Goal: Information Seeking & Learning: Learn about a topic

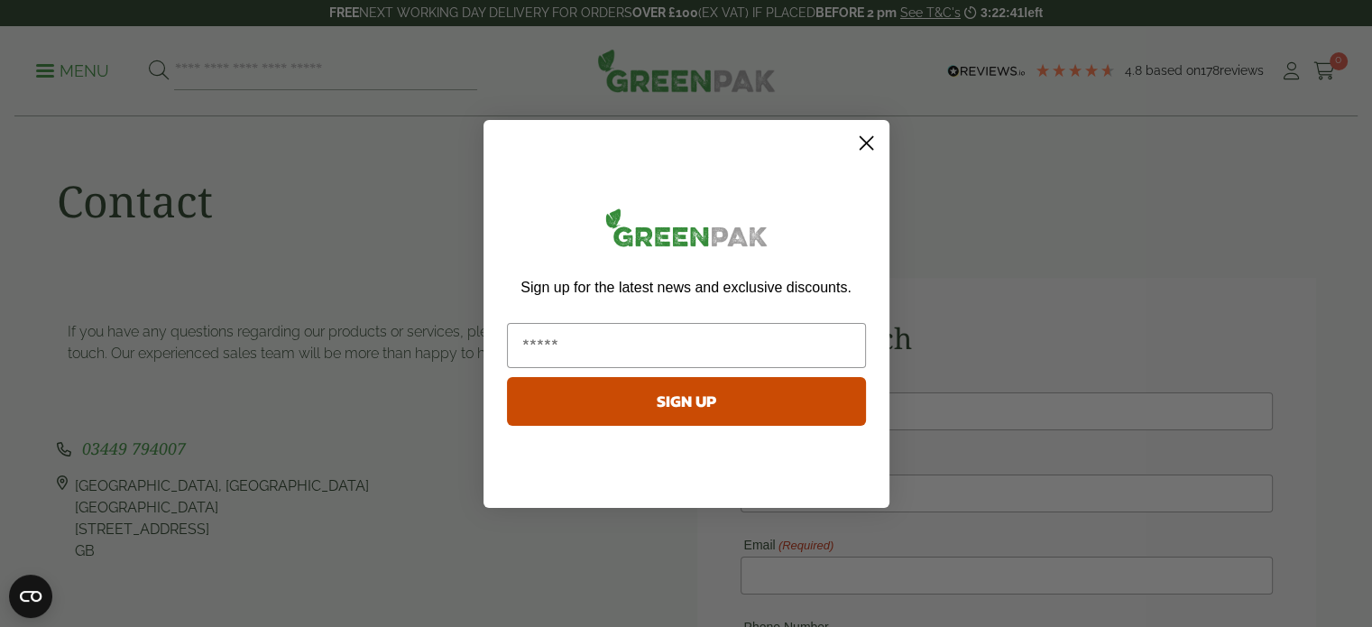
click at [867, 146] on circle "Close dialog" at bounding box center [865, 142] width 30 height 30
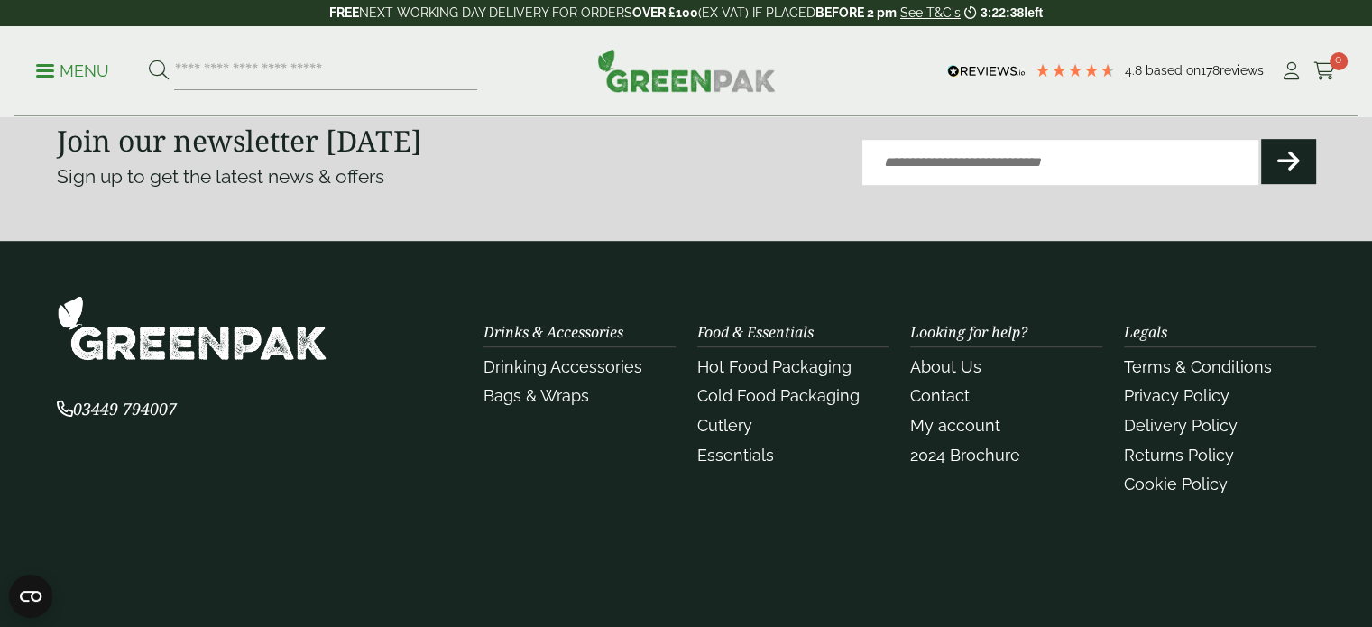
scroll to position [1136, 0]
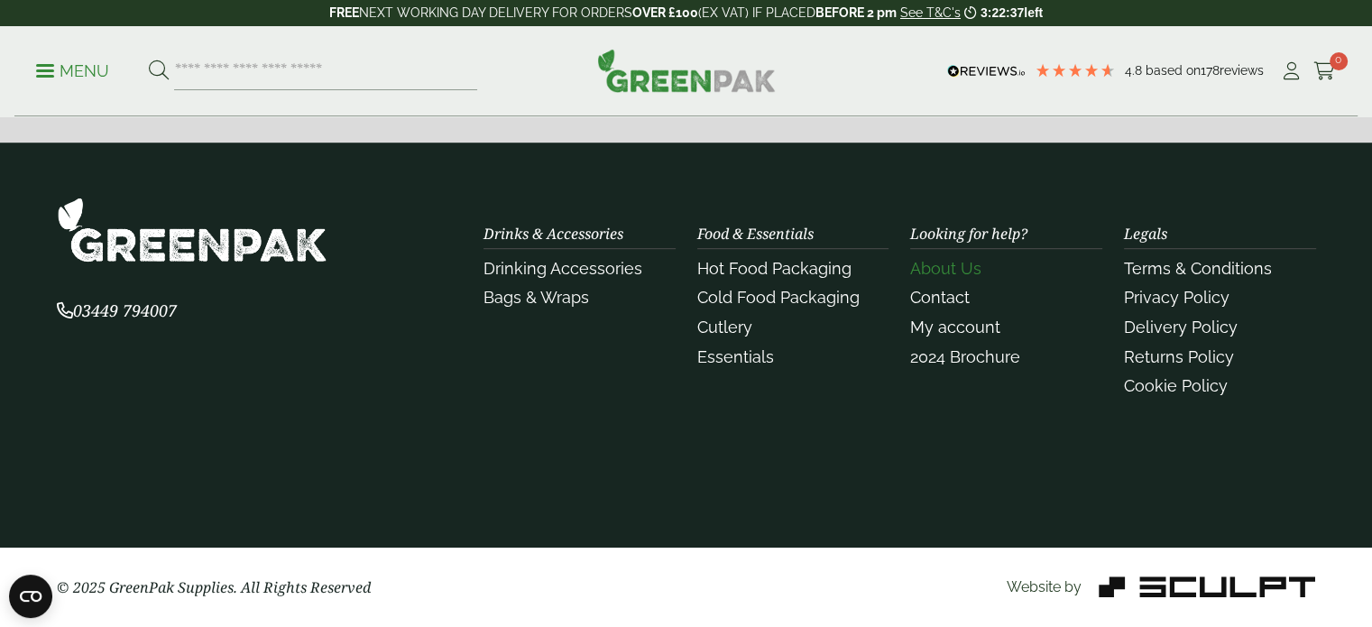
click at [927, 270] on link "About Us" at bounding box center [945, 268] width 71 height 19
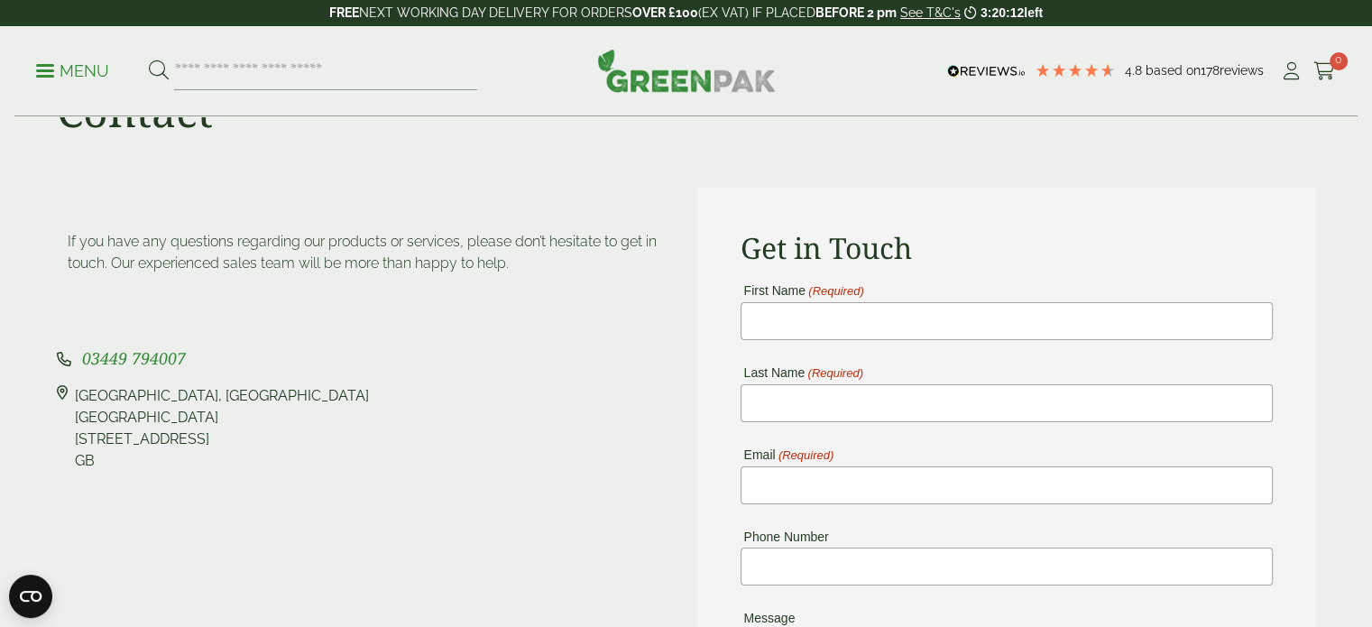
scroll to position [0, 0]
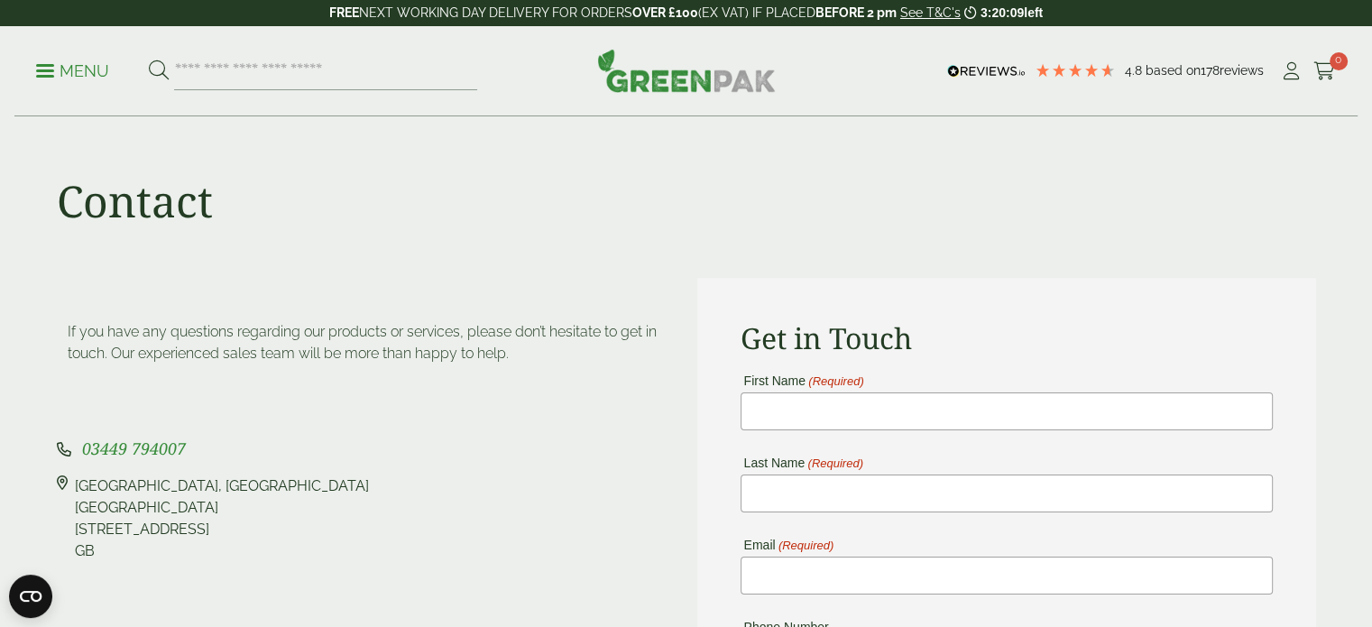
click at [581, 205] on div "Contact" at bounding box center [686, 197] width 1280 height 161
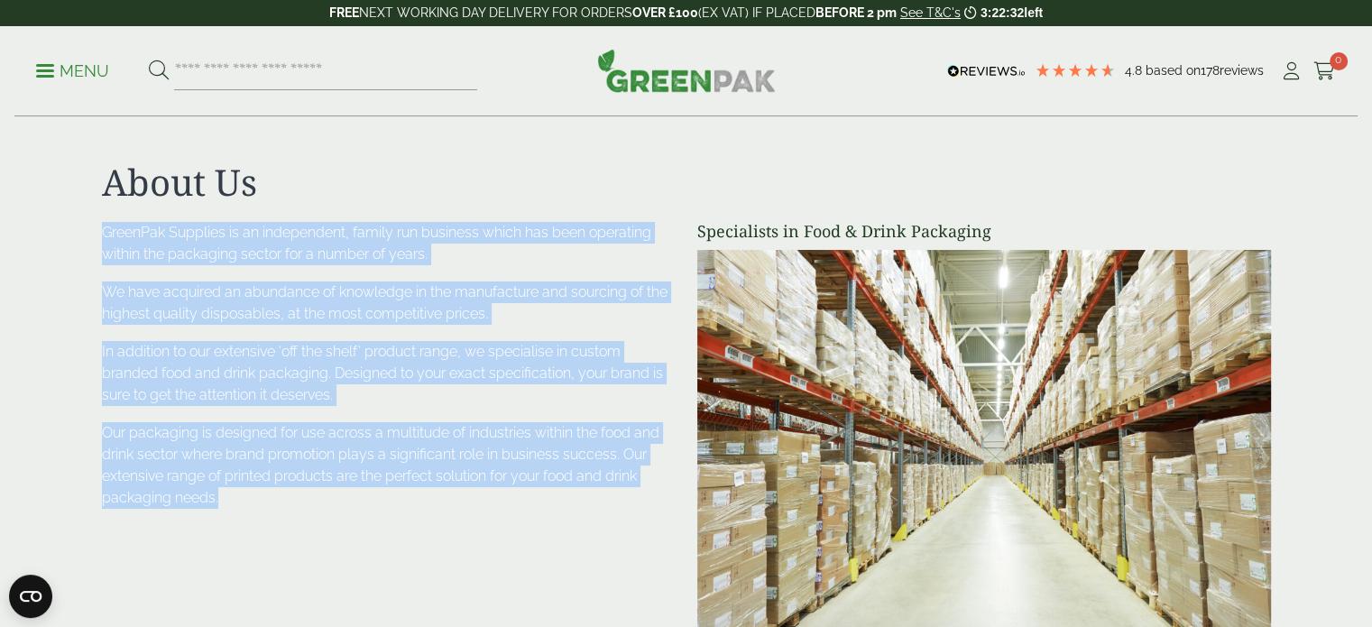
drag, startPoint x: 100, startPoint y: 220, endPoint x: 390, endPoint y: 502, distance: 404.9
click at [390, 502] on div "About Us Specialists in Food & Drink Packaging GreenPak Supplies is an independ…" at bounding box center [686, 404] width 1190 height 486
copy div "GreenPak Supplies is an independent, family run business which has been operati…"
click at [601, 304] on p "We have acquired an abundance of knowledge in the manufacture and sourcing of t…" at bounding box center [389, 302] width 574 height 43
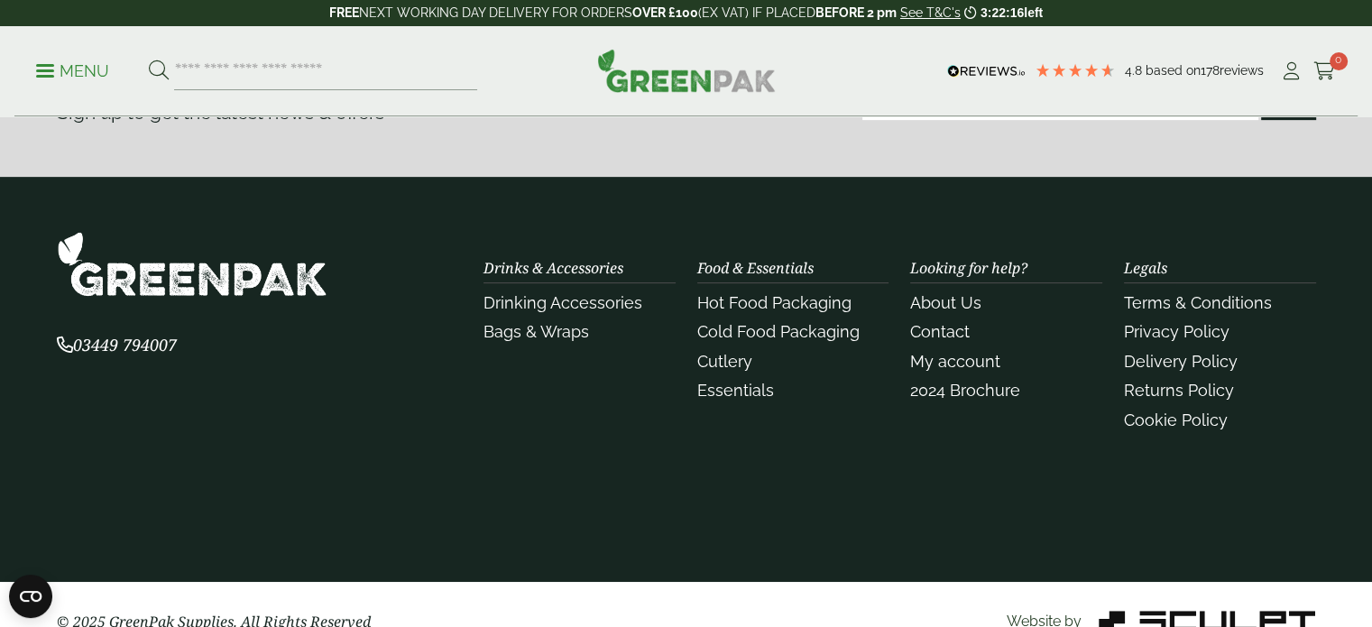
scroll to position [720, 0]
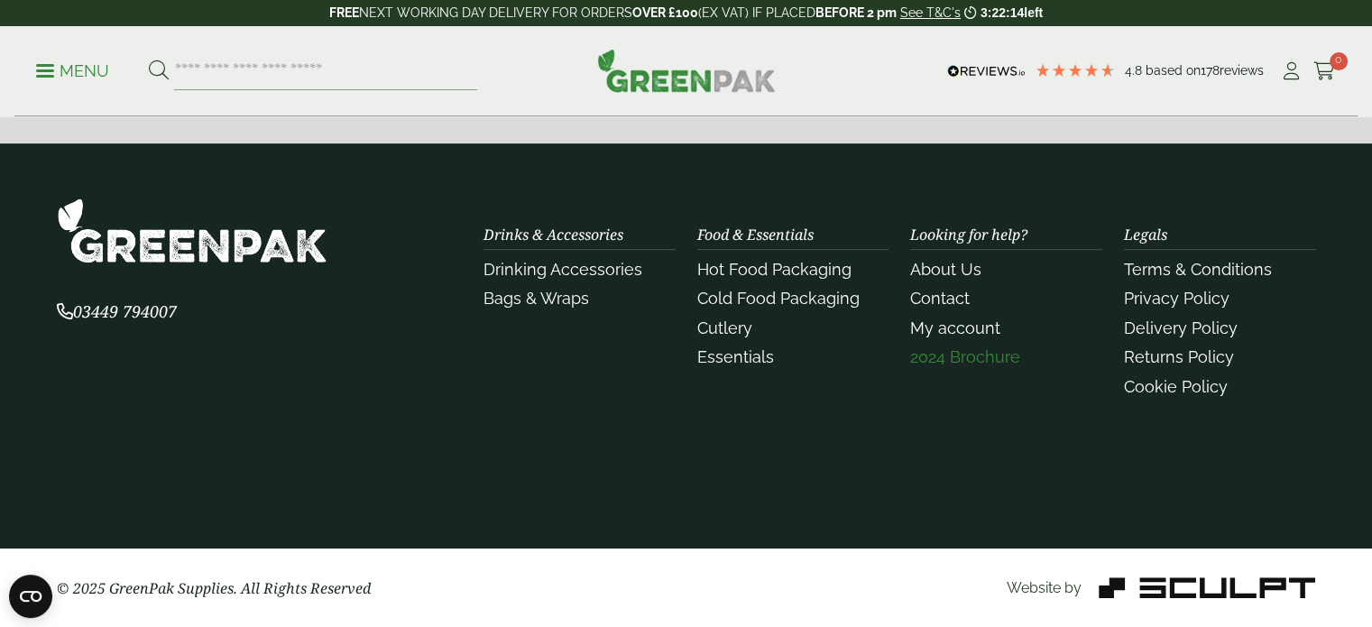
click at [915, 347] on link "2024 Brochure" at bounding box center [965, 356] width 110 height 19
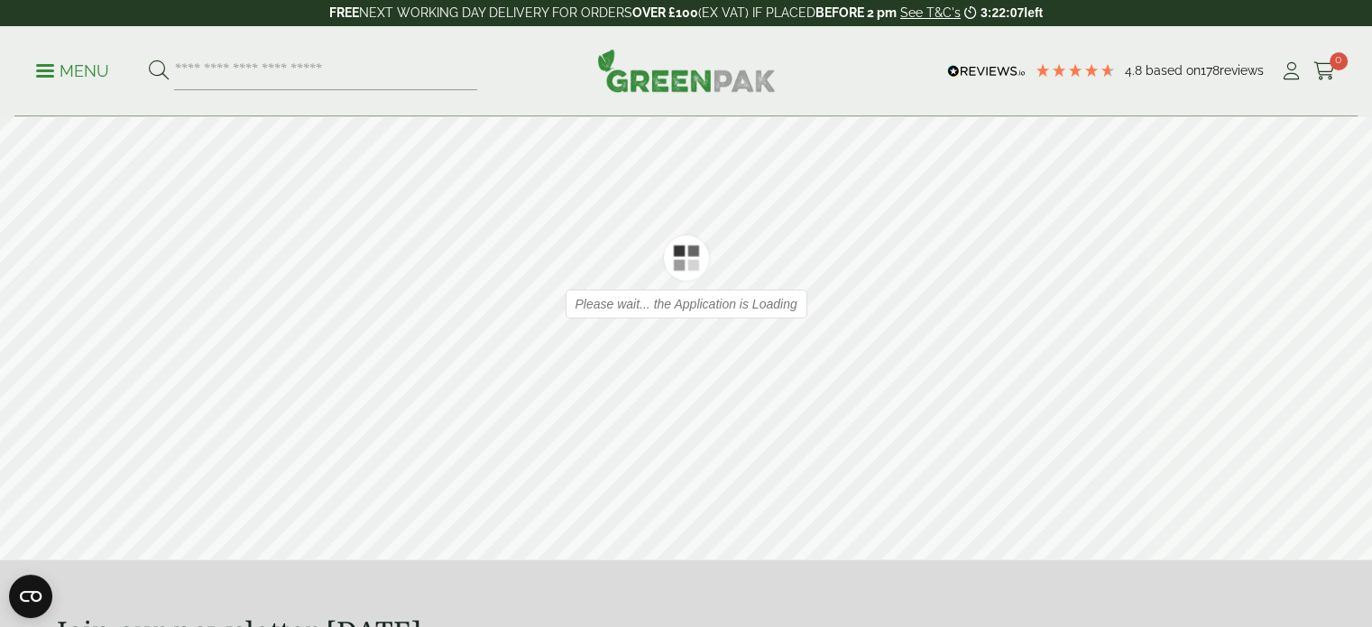
scroll to position [90, 0]
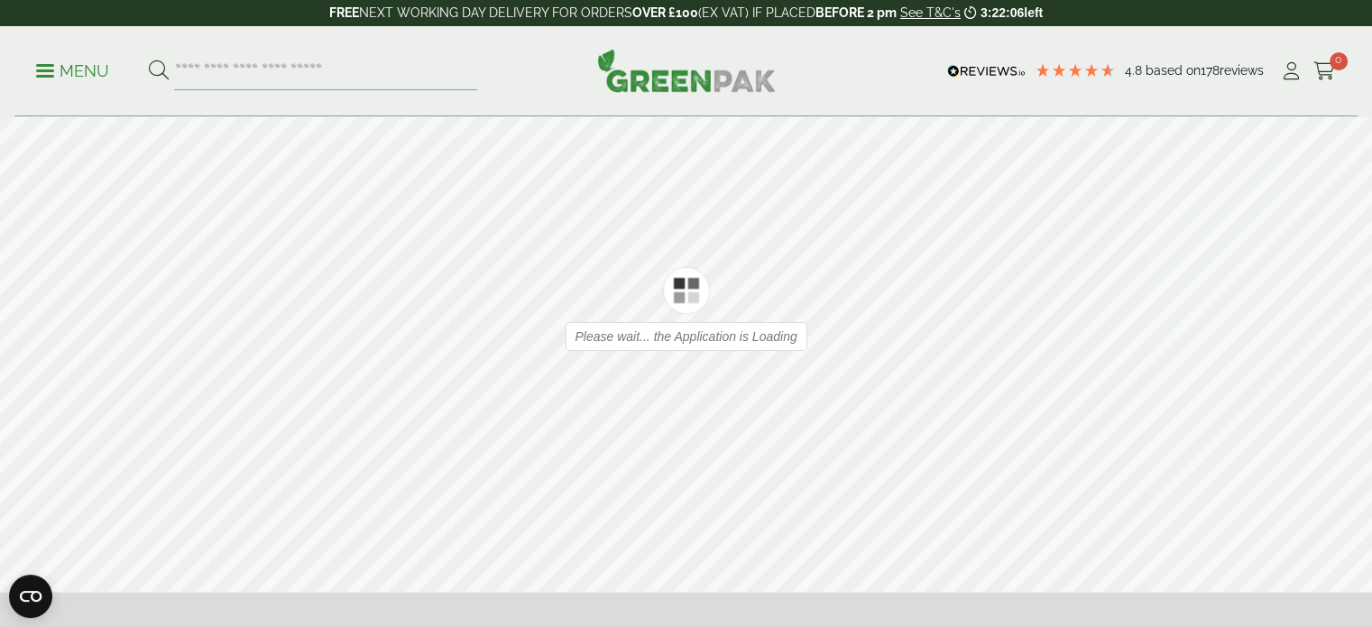
type input "*"
type input "**"
click at [1338, 317] on icon at bounding box center [1344, 309] width 17 height 47
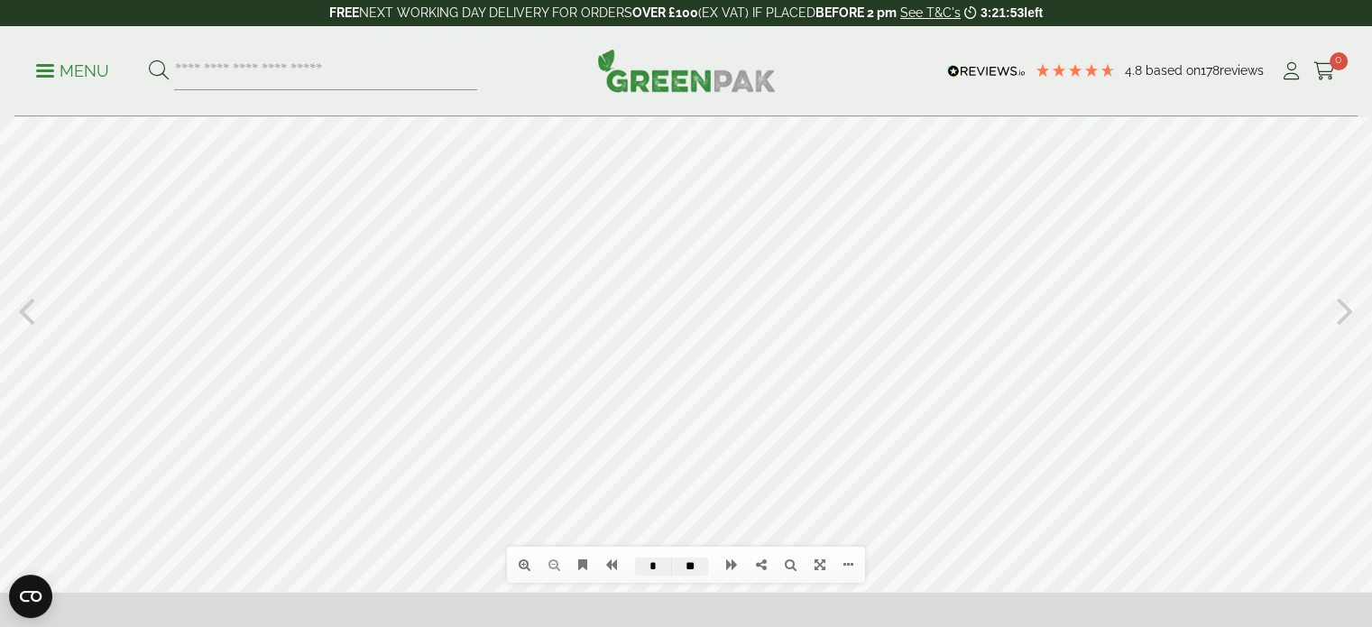
click at [1338, 317] on icon at bounding box center [1344, 309] width 17 height 47
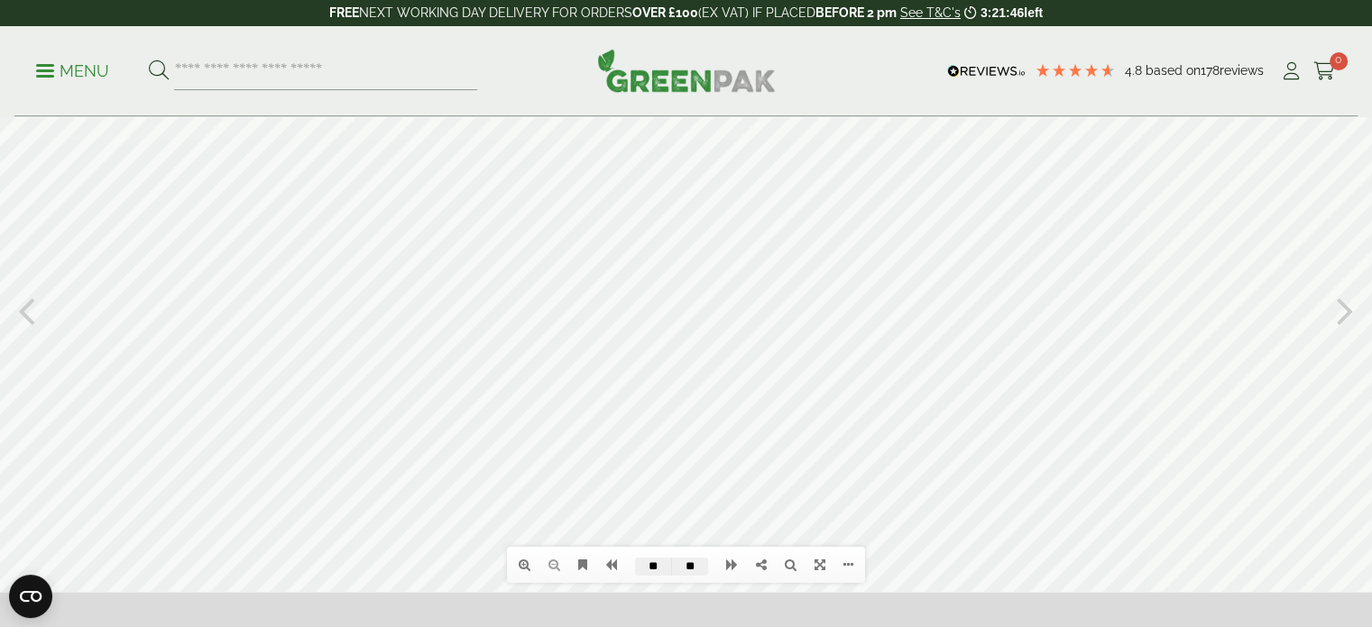
click at [1338, 317] on icon at bounding box center [1344, 309] width 17 height 47
type input "**"
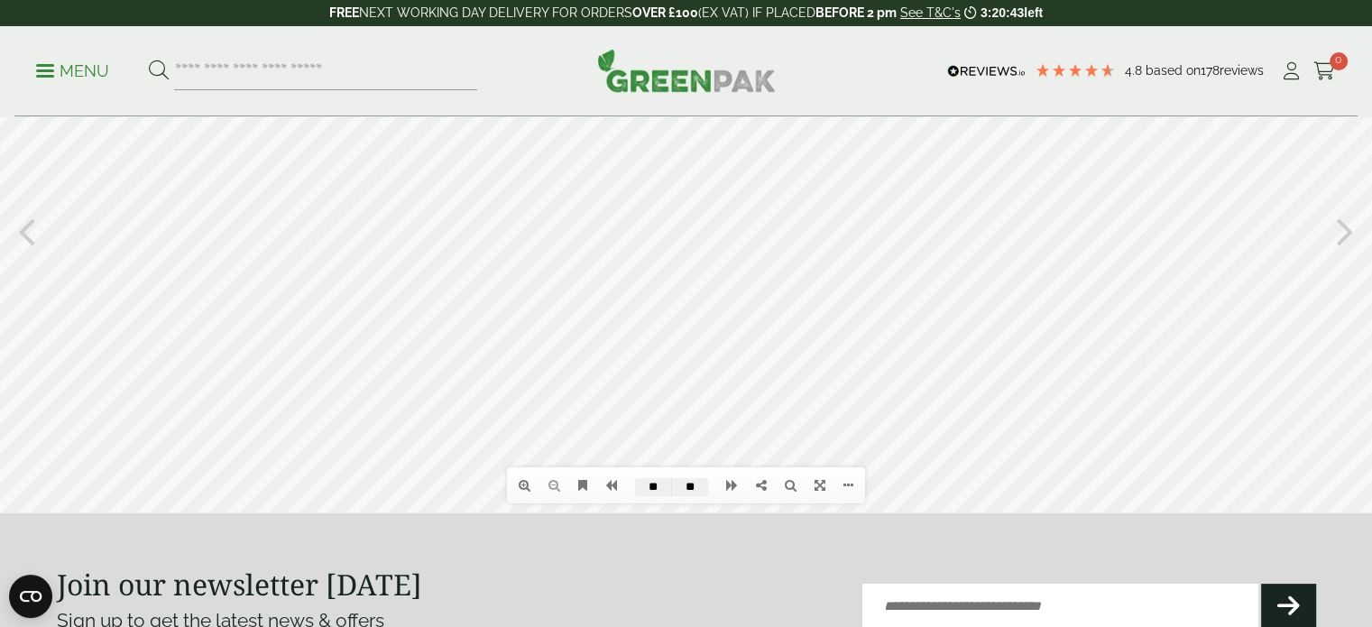
scroll to position [0, 0]
